Goal: Information Seeking & Learning: Learn about a topic

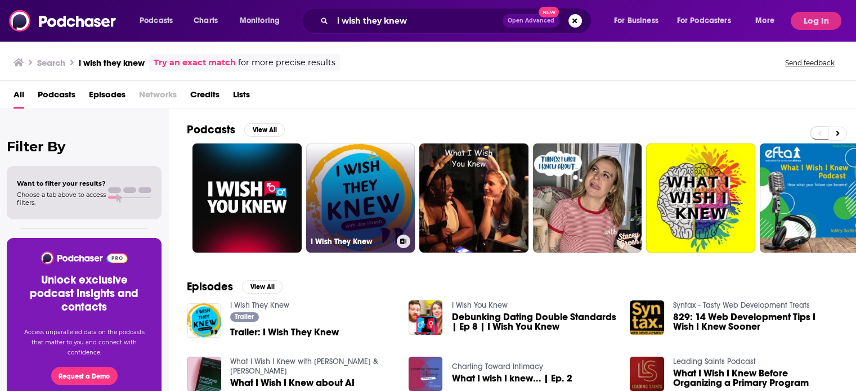
click at [329, 164] on link "I Wish They Knew" at bounding box center [360, 197] width 109 height 109
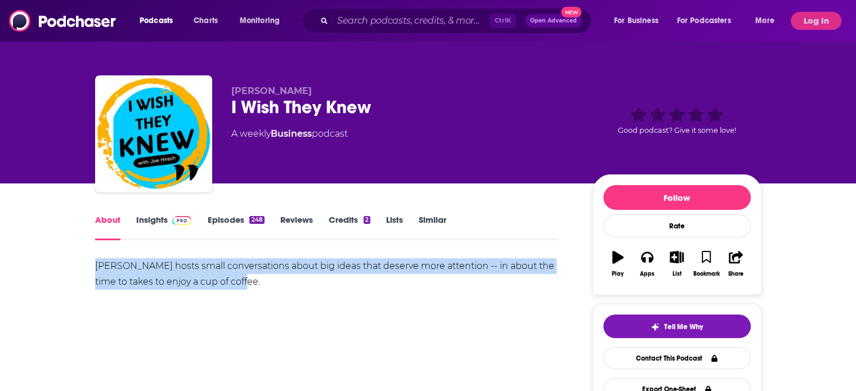
drag, startPoint x: 230, startPoint y: 278, endPoint x: 96, endPoint y: 268, distance: 134.8
copy div "[PERSON_NAME] hosts small conversations about big ideas that deserve more atten…"
click at [157, 214] on link "Insights" at bounding box center [164, 227] width 56 height 26
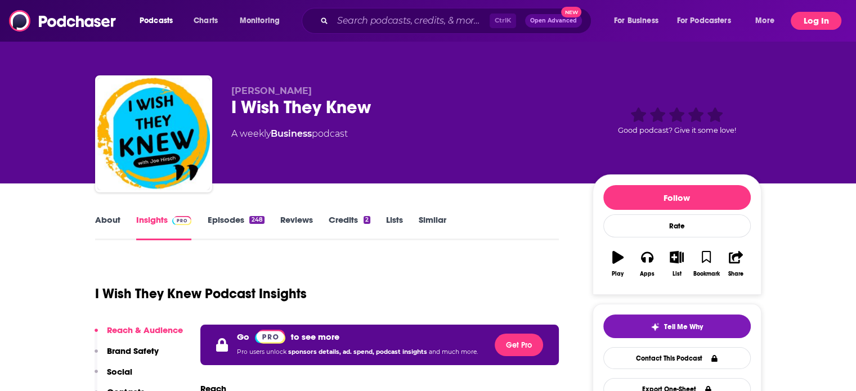
click at [805, 17] on button "Log In" at bounding box center [815, 21] width 51 height 18
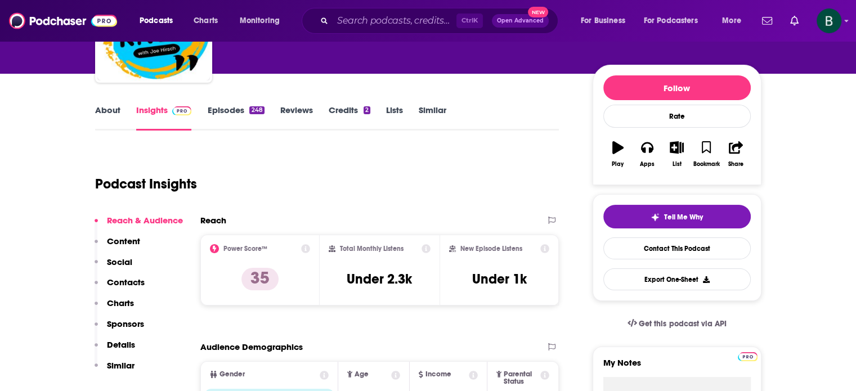
scroll to position [187, 0]
